Goal: Information Seeking & Learning: Find specific fact

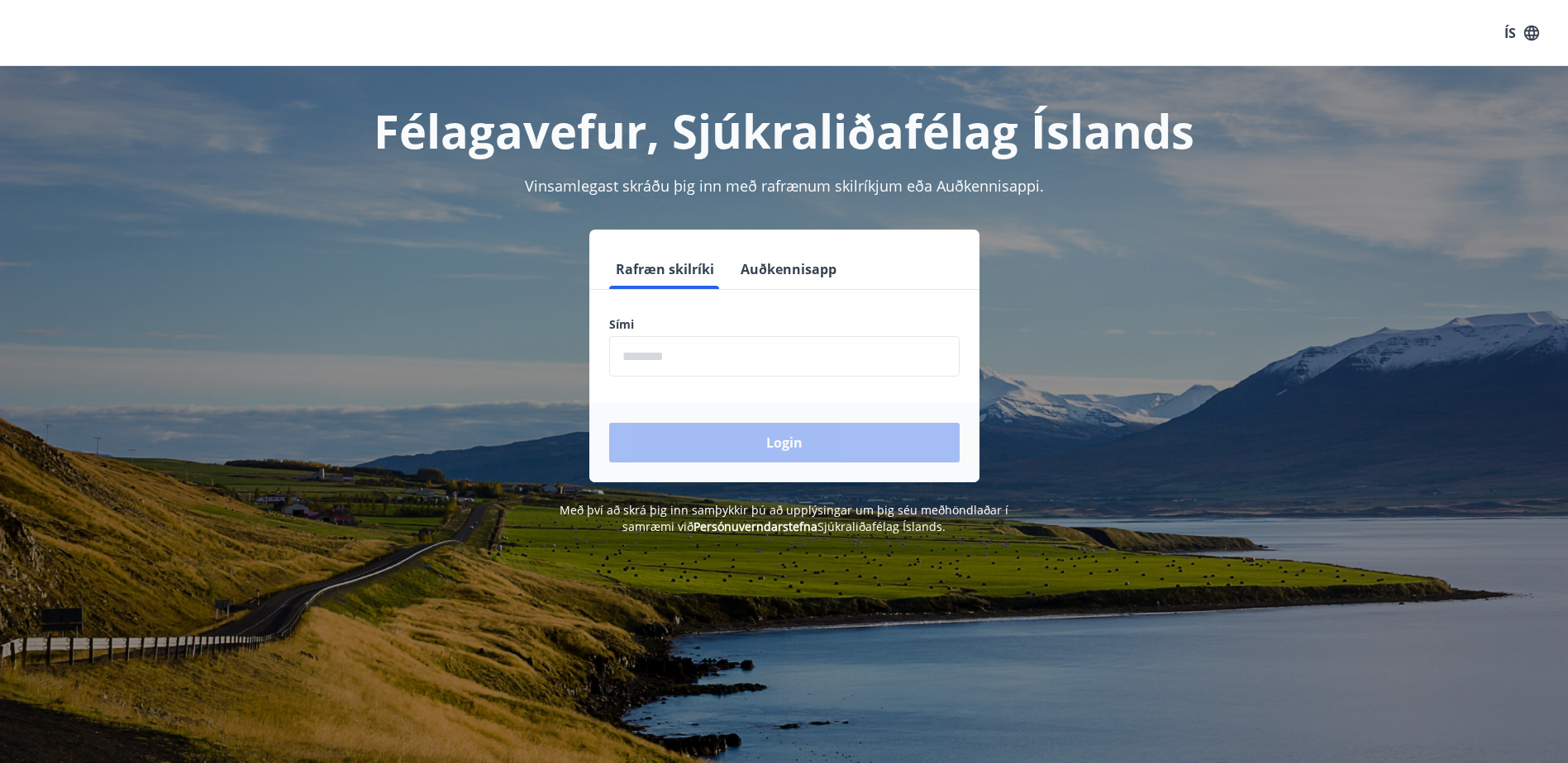
click at [696, 354] on input "phone" at bounding box center [784, 356] width 350 height 40
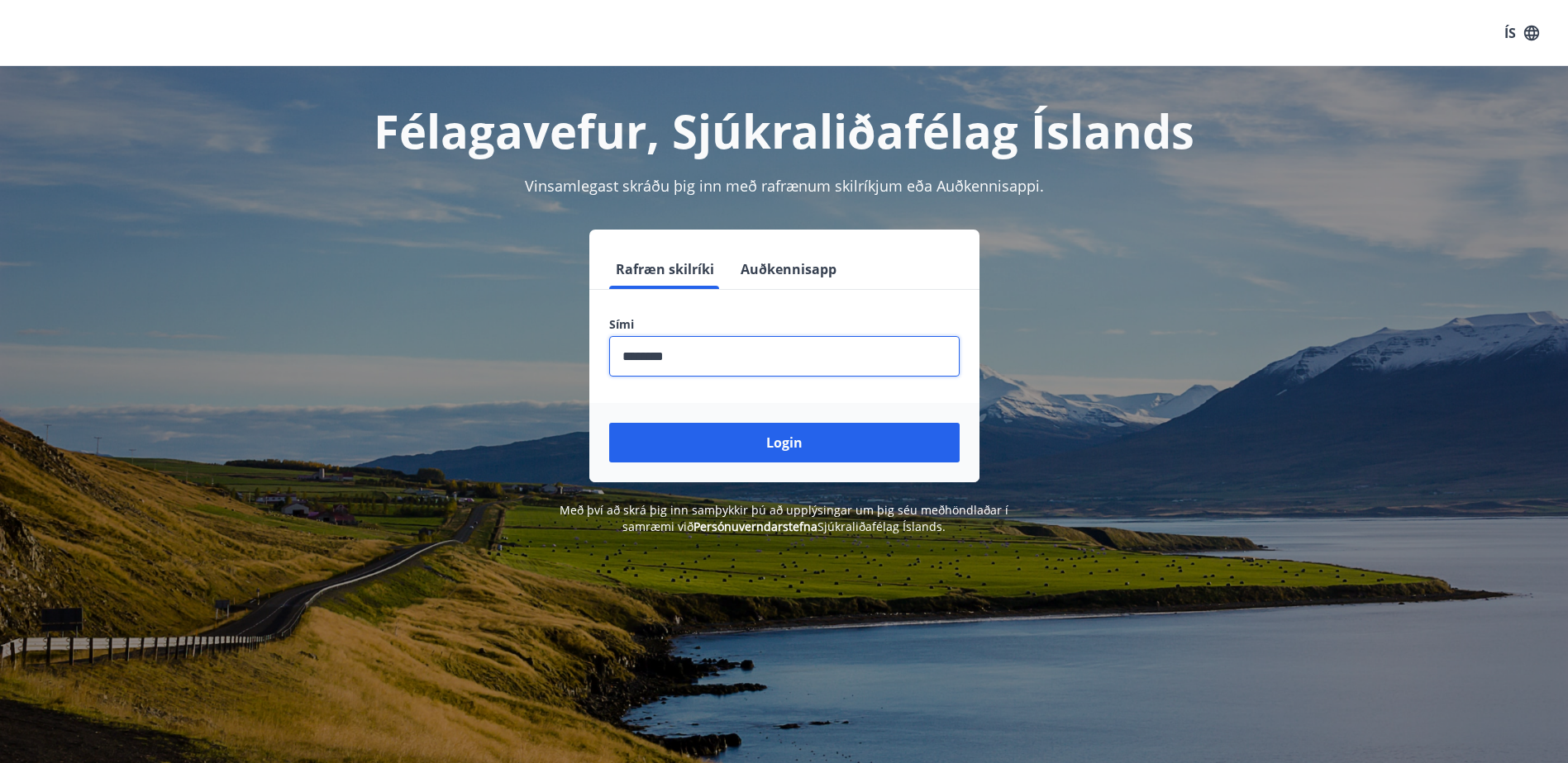
type input "********"
click at [609, 423] on button "Login" at bounding box center [784, 443] width 350 height 39
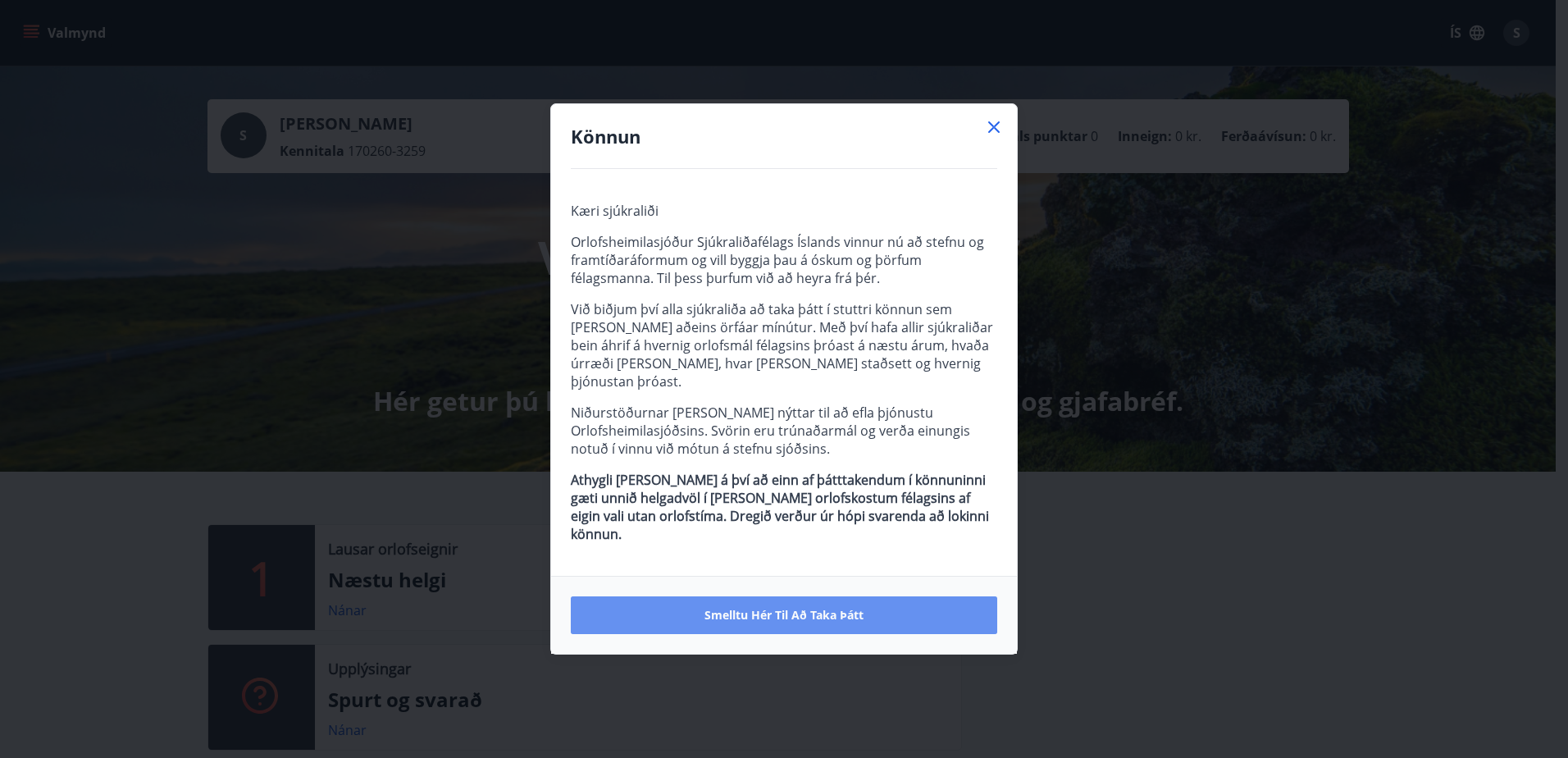
click at [803, 607] on span "Smelltu hér til að taka þátt" at bounding box center [784, 615] width 160 height 17
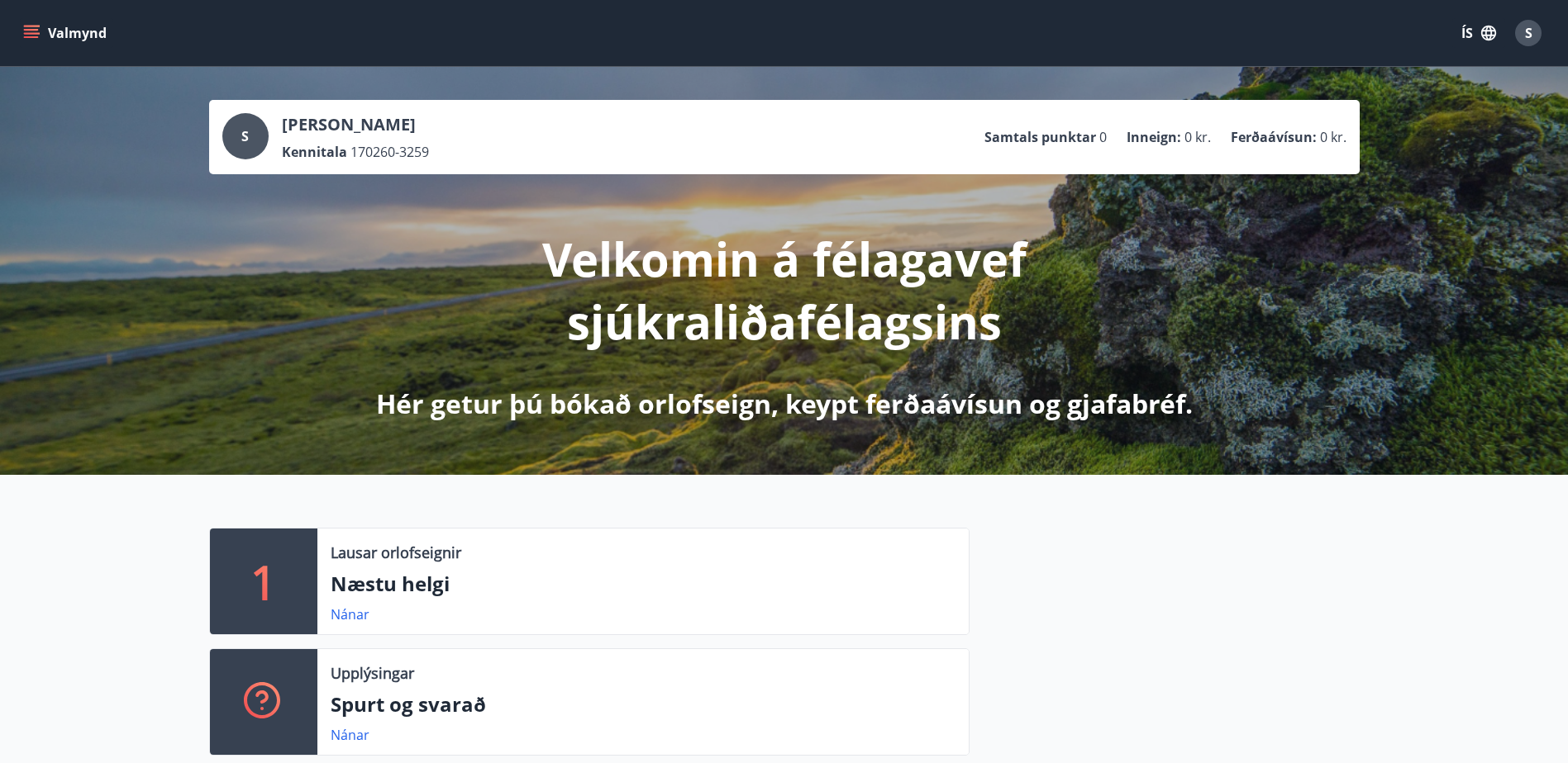
click at [31, 29] on icon "menu" at bounding box center [31, 30] width 15 height 2
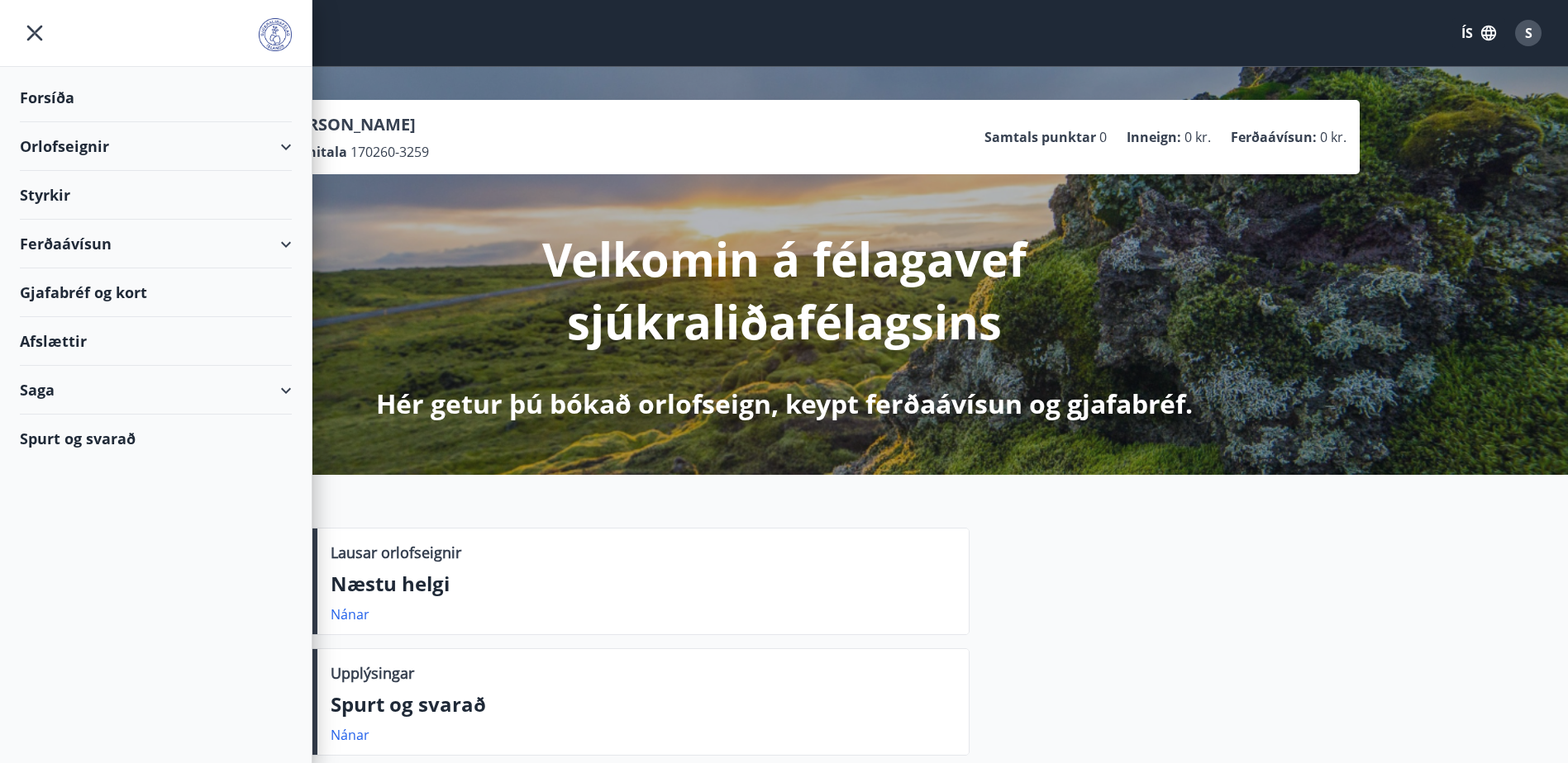
click at [95, 442] on div "Spurt og svarað" at bounding box center [156, 439] width 272 height 48
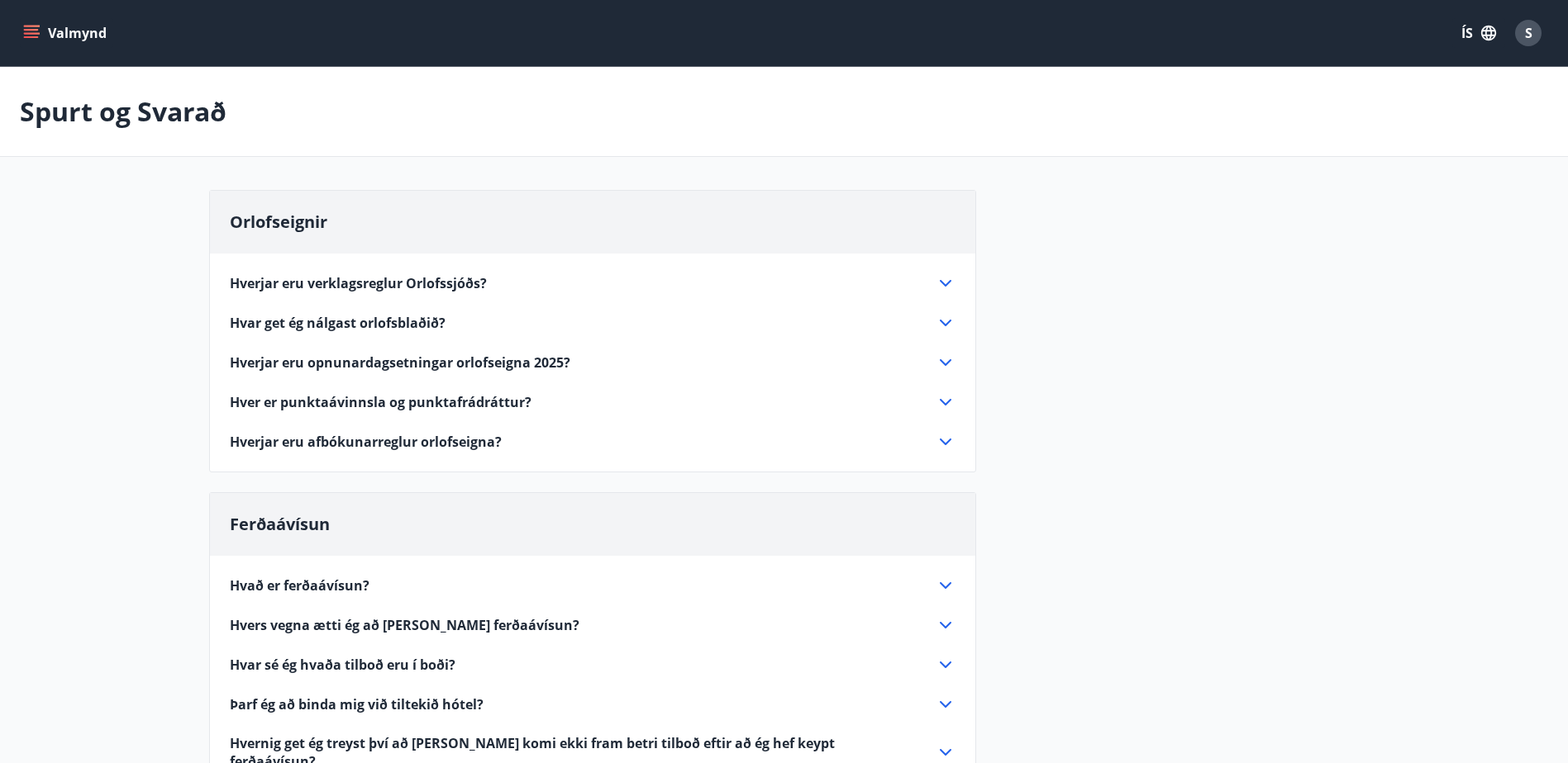
click at [368, 446] on span "Hverjar eru afbókunarreglur orlofseigna?" at bounding box center [366, 442] width 272 height 18
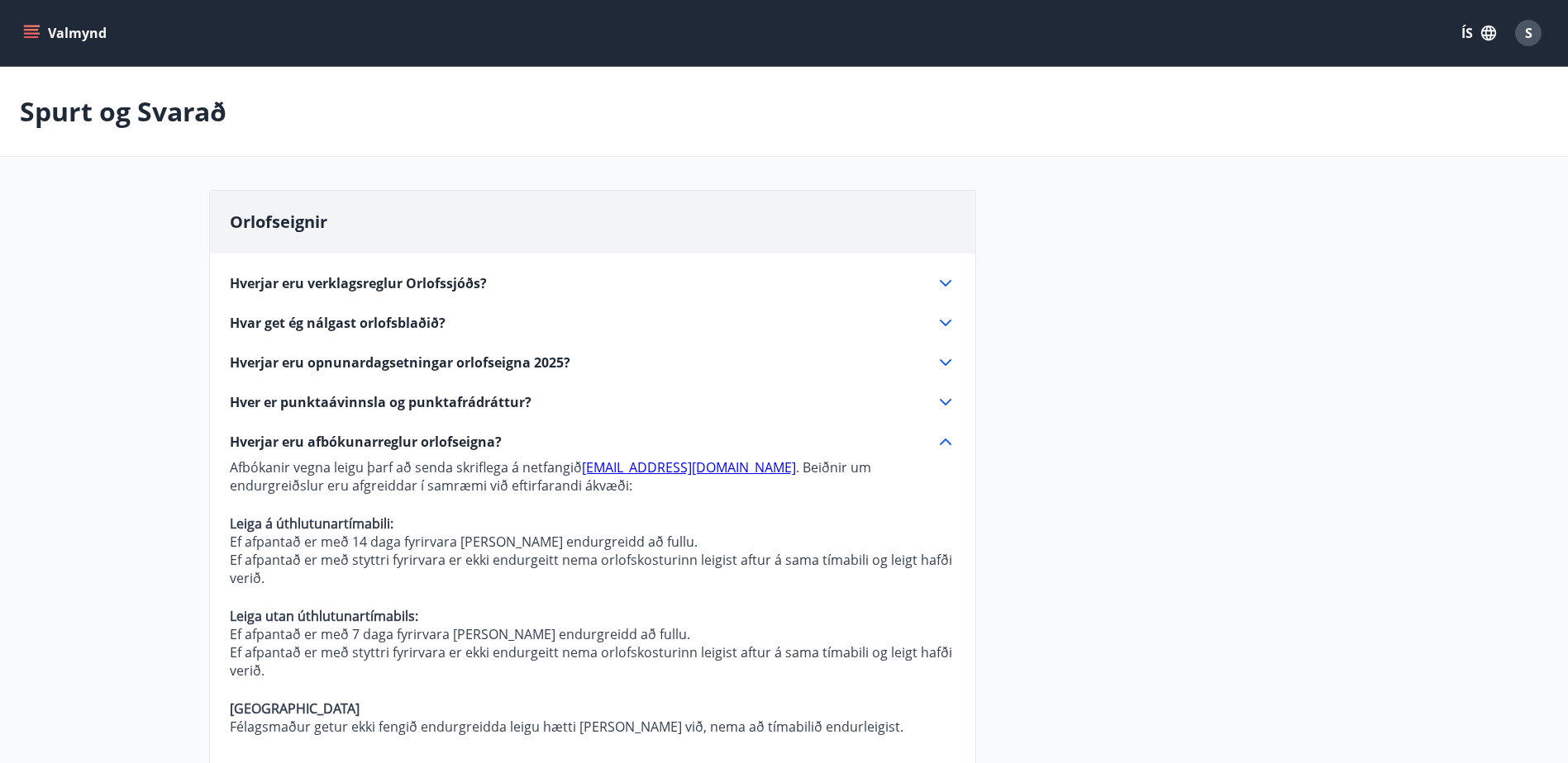
click at [446, 282] on span "Hverjar eru verklagsreglur Orlofssjóðs?" at bounding box center [358, 283] width 257 height 18
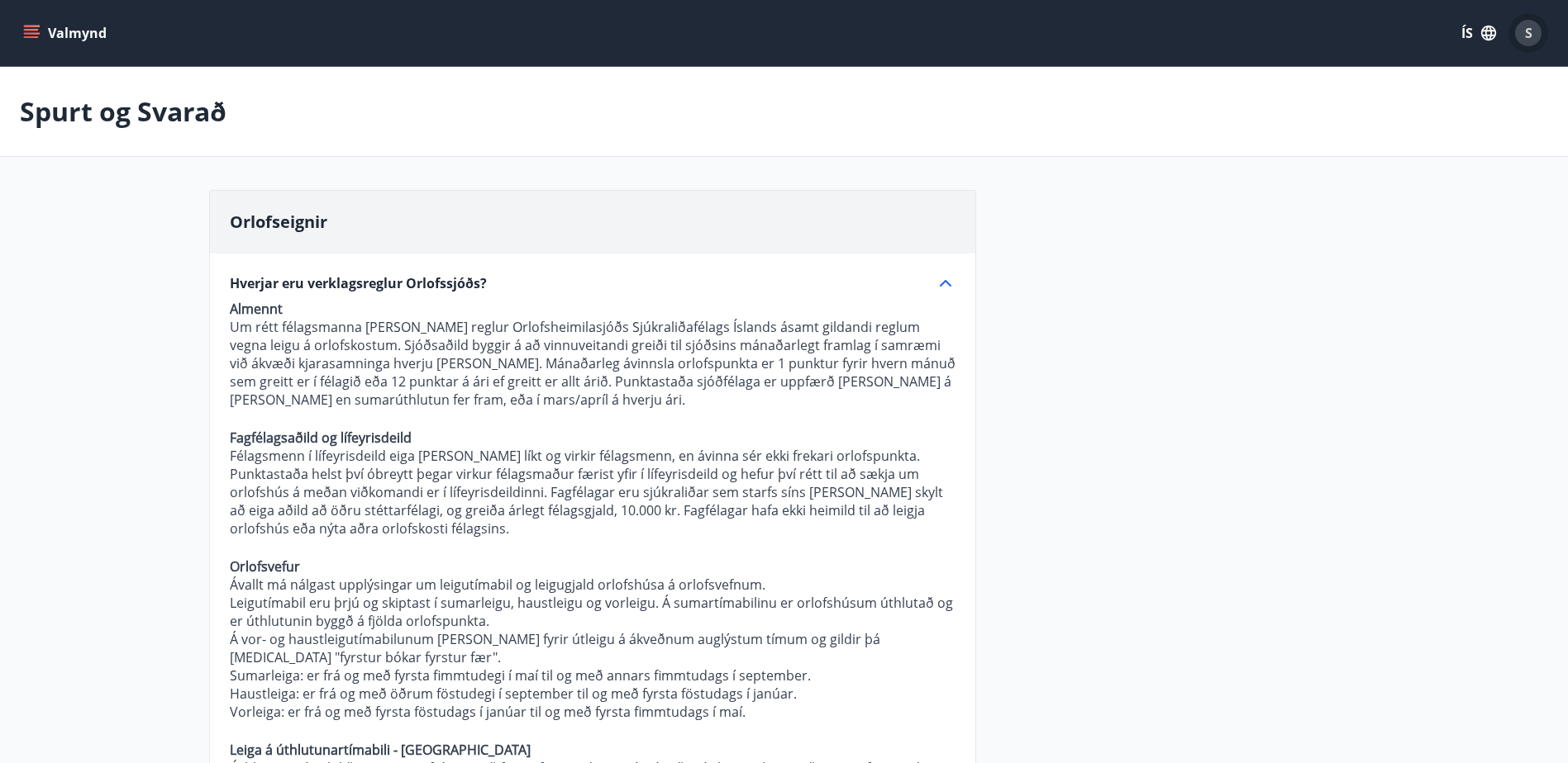
click at [1525, 34] on span "S" at bounding box center [1529, 33] width 8 height 18
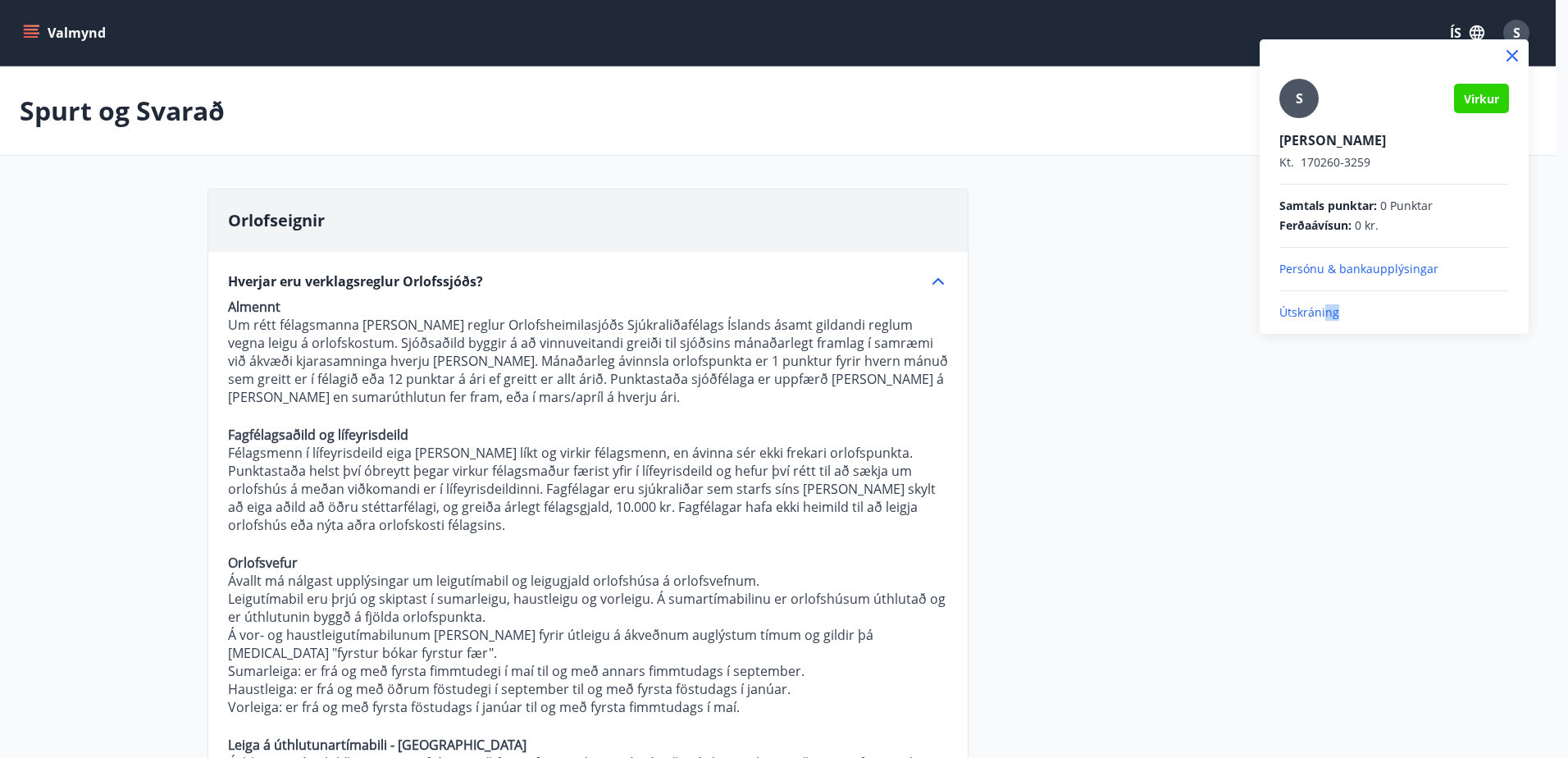
click at [1324, 312] on p "Útskráning" at bounding box center [1394, 312] width 230 height 17
click at [1320, 311] on p "Útskráning" at bounding box center [1394, 312] width 230 height 17
click at [1314, 313] on p "Útskráning" at bounding box center [1394, 312] width 230 height 17
click at [1303, 312] on p "Útskráning" at bounding box center [1394, 312] width 230 height 17
